Goal: Find specific fact: Find specific fact

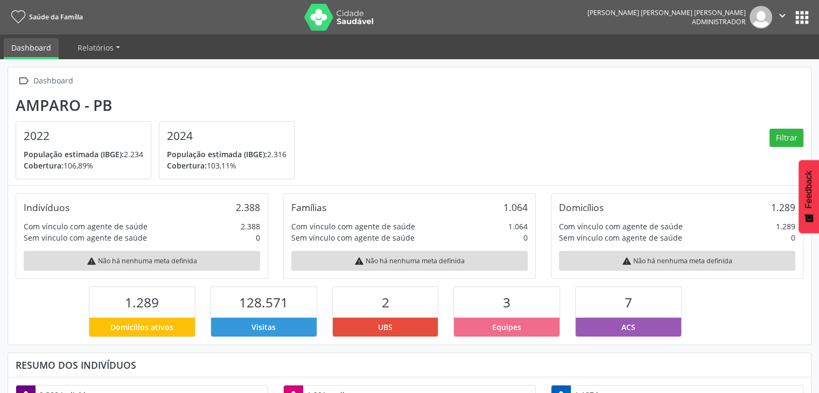
scroll to position [177, 268]
click at [793, 13] on button "apps" at bounding box center [801, 17] width 19 height 19
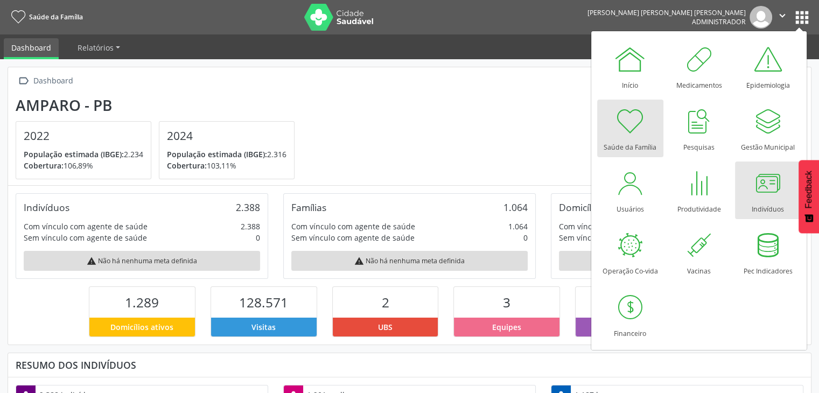
click at [753, 196] on div at bounding box center [768, 183] width 32 height 32
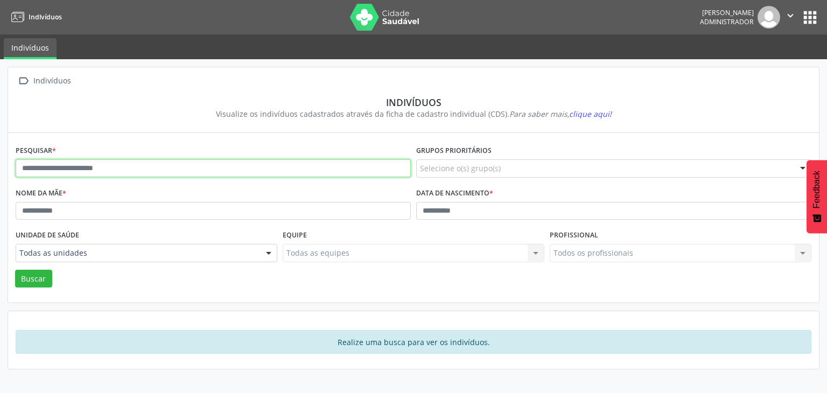
click at [227, 166] on input "text" at bounding box center [213, 168] width 395 height 18
type input "*****"
click at [15, 270] on button "Buscar" at bounding box center [33, 279] width 37 height 18
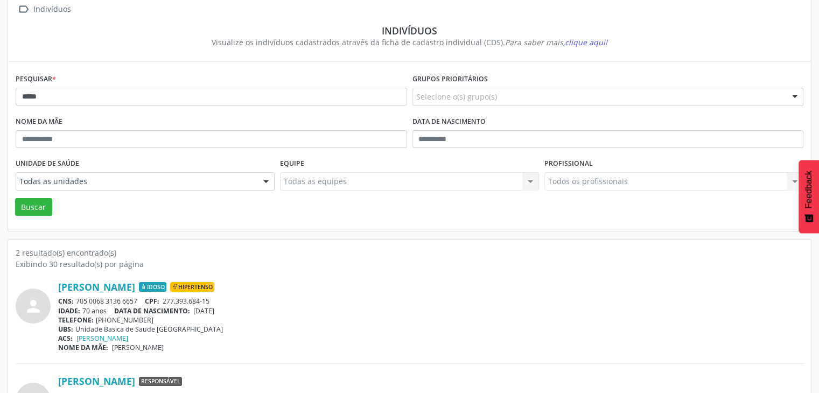
scroll to position [140, 0]
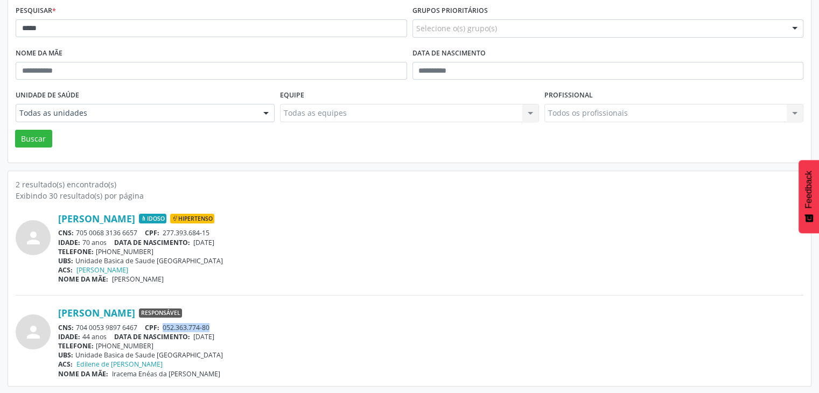
drag, startPoint x: 164, startPoint y: 326, endPoint x: 222, endPoint y: 326, distance: 58.7
click at [222, 326] on div "CNS: 704 0053 9897 6467 CPF: 052.363.774-80" at bounding box center [430, 327] width 745 height 9
copy span "052.363.774-80"
drag, startPoint x: 74, startPoint y: 327, endPoint x: 145, endPoint y: 324, distance: 71.7
click at [145, 324] on div "CNS: 704 0053 9897 6467 CPF: 052.363.774-80" at bounding box center [430, 327] width 745 height 9
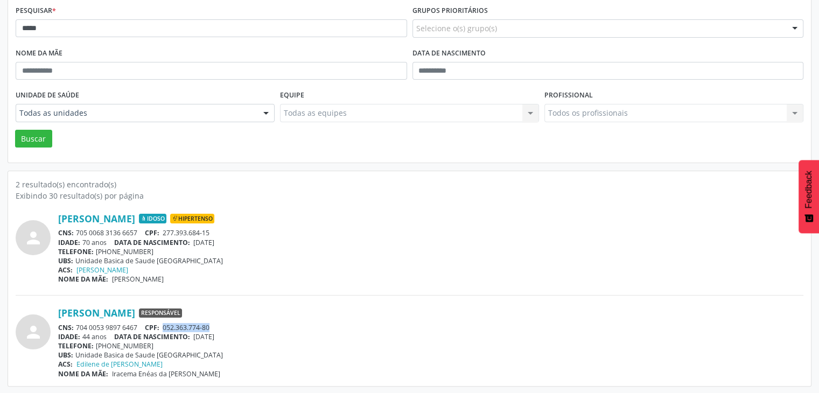
copy div "704 0053 9897 6467"
